Goal: Information Seeking & Learning: Learn about a topic

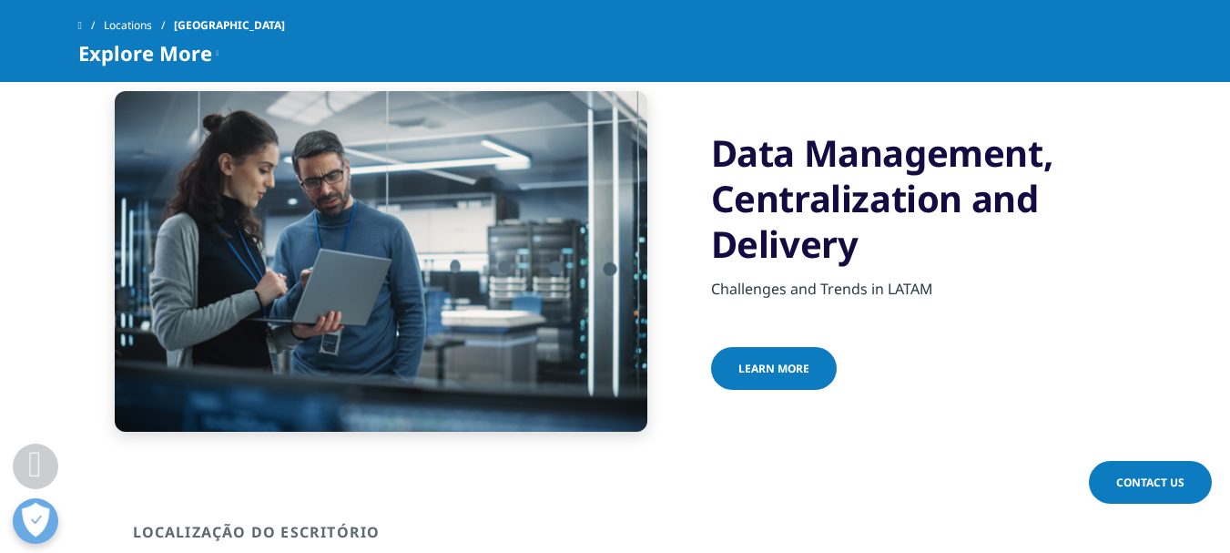
scroll to position [637, 0]
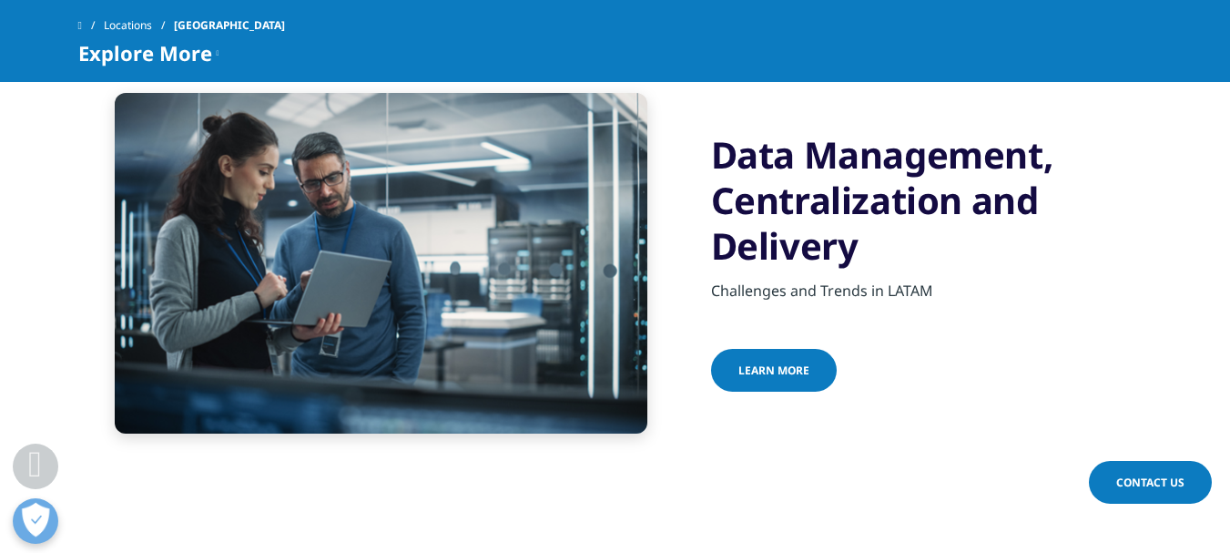
click at [770, 349] on link "learn more" at bounding box center [774, 370] width 126 height 43
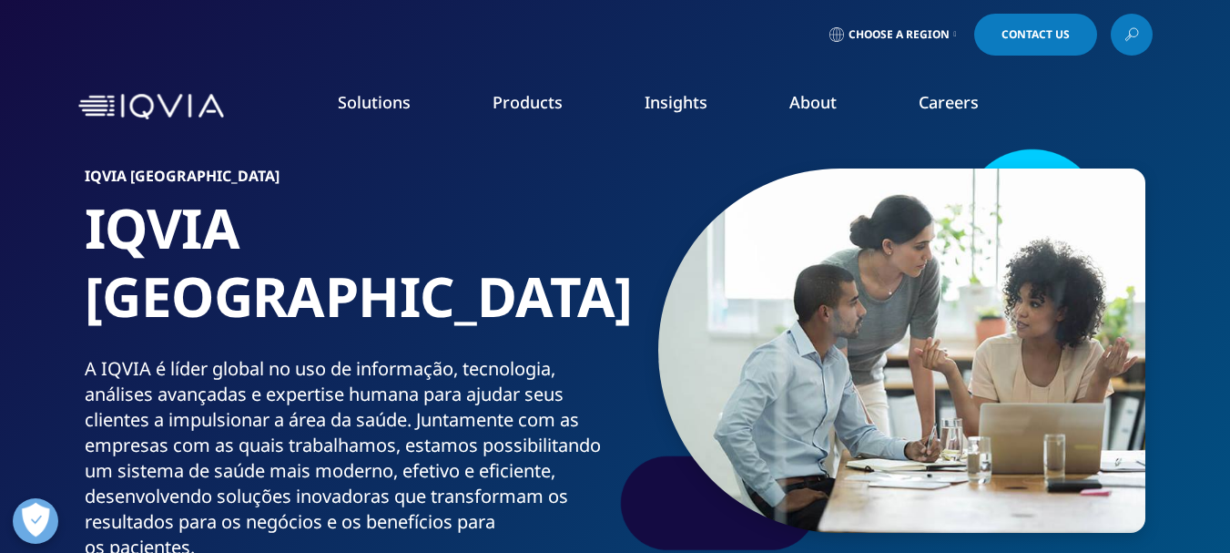
click at [942, 100] on link "Careers" at bounding box center [949, 102] width 60 height 22
click at [404, 266] on link "Technology & Analytics" at bounding box center [466, 262] width 274 height 20
